Goal: Submit feedback/report problem

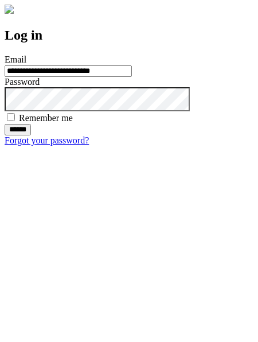
type input "**********"
click at [31, 135] on input "******" at bounding box center [18, 129] width 26 height 11
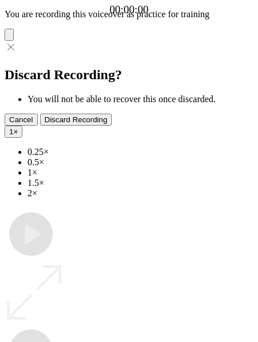
type input "**********"
